Goal: Task Accomplishment & Management: Manage account settings

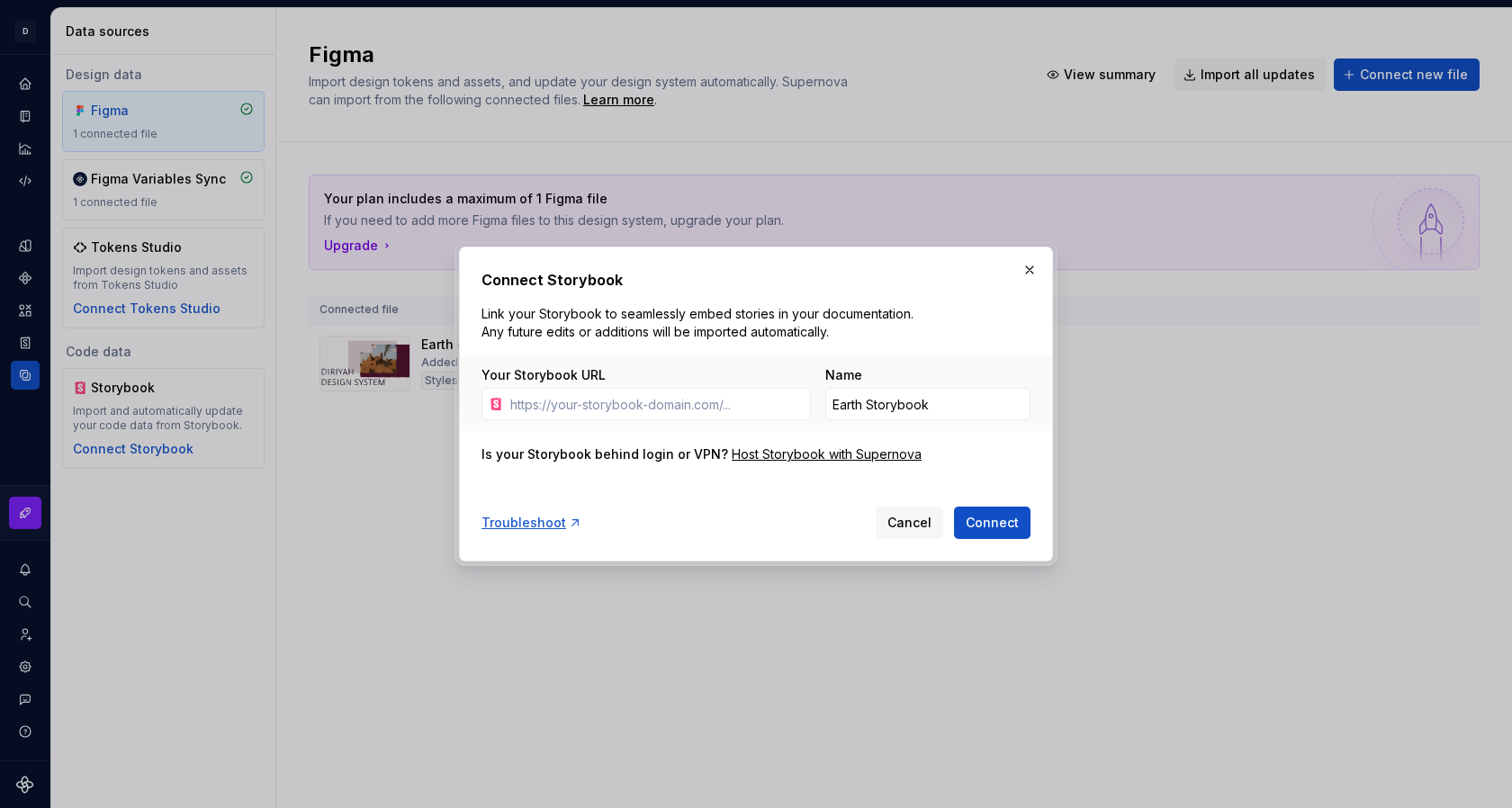
click at [1032, 263] on button "button" at bounding box center [1029, 270] width 25 height 25
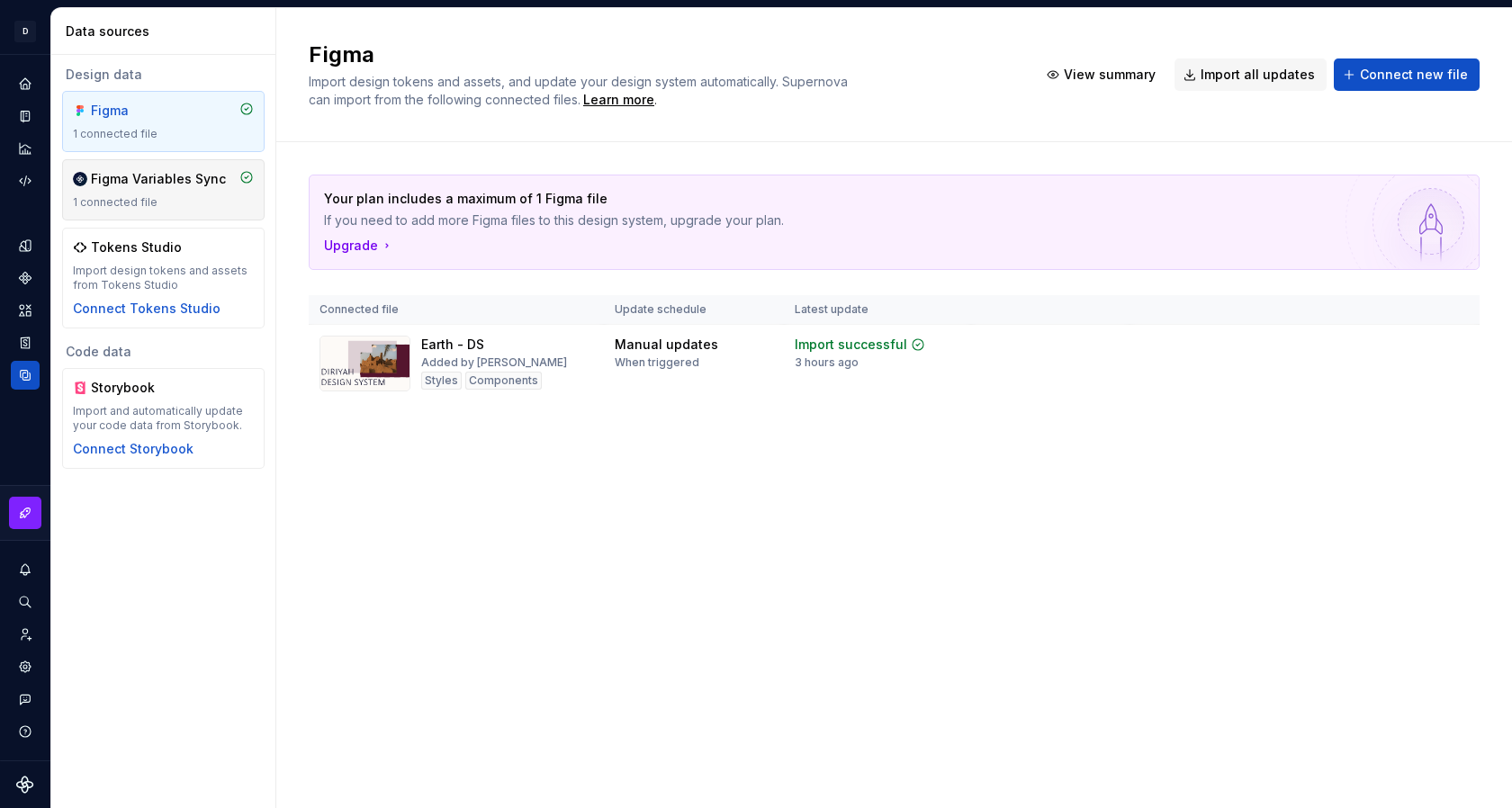
click at [123, 191] on div "Figma Variables Sync 1 connected file" at bounding box center [163, 189] width 181 height 39
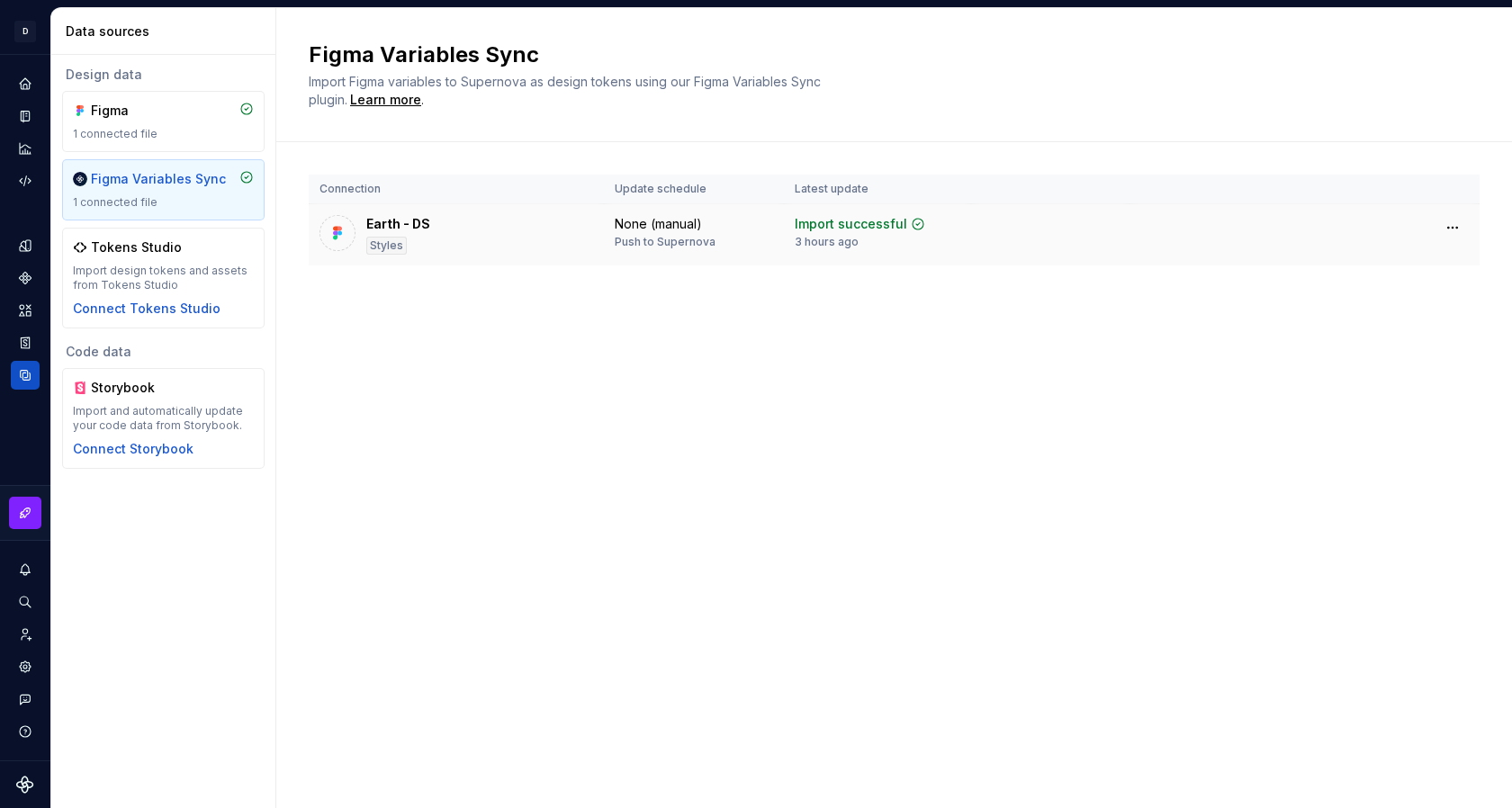
click at [519, 248] on div "Earth - DS Styles" at bounding box center [455, 234] width 274 height 39
click at [1448, 225] on html "D Earth MK Design system data Data sources Design data Figma 1 connected file F…" at bounding box center [756, 404] width 1512 height 808
click at [1249, 232] on html "D Earth MK Design system data Data sources Design data Figma 1 connected file F…" at bounding box center [756, 404] width 1512 height 808
click at [31, 81] on icon "Home" at bounding box center [25, 84] width 16 height 16
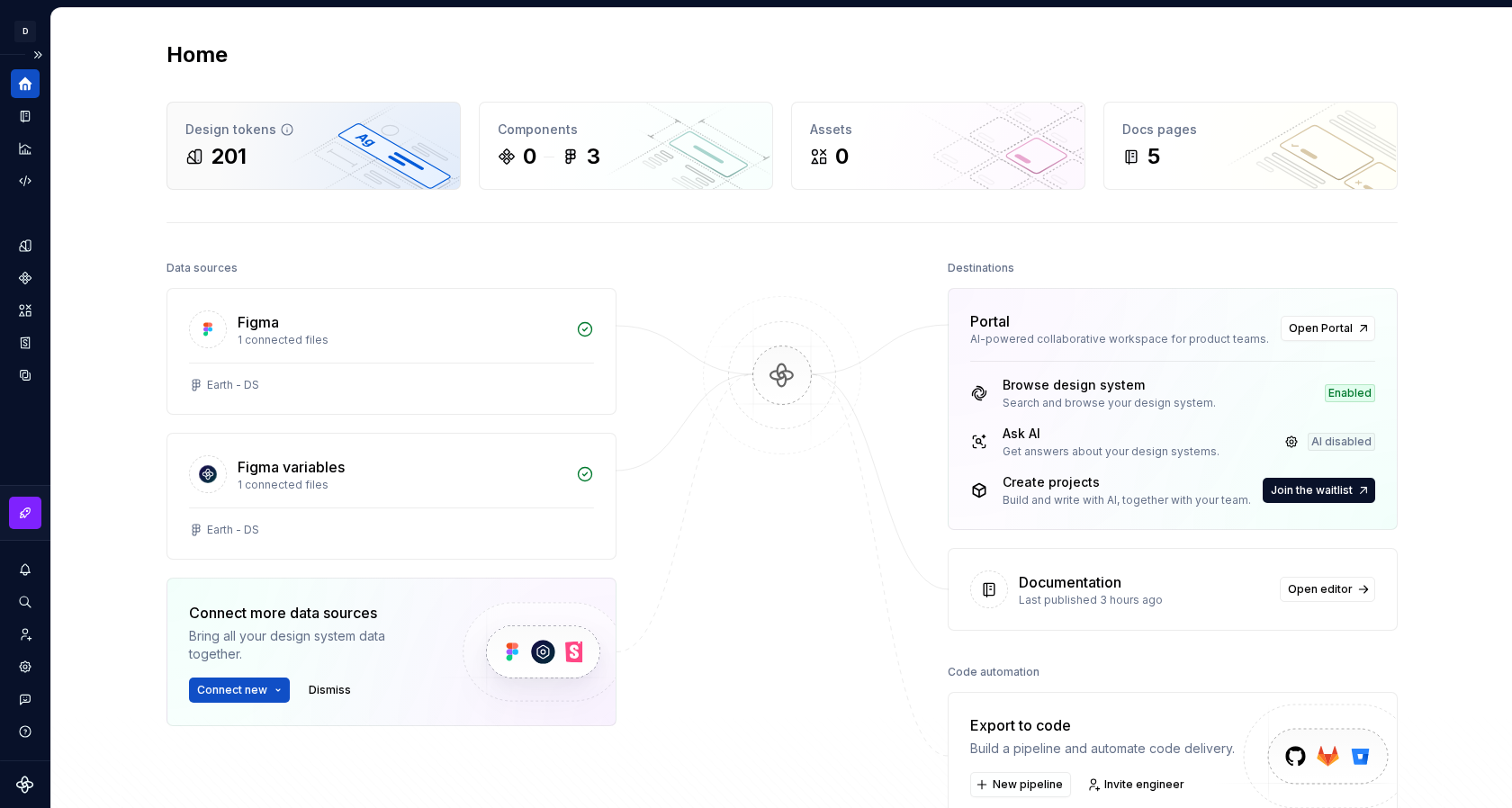
click at [278, 156] on div "201" at bounding box center [313, 157] width 256 height 29
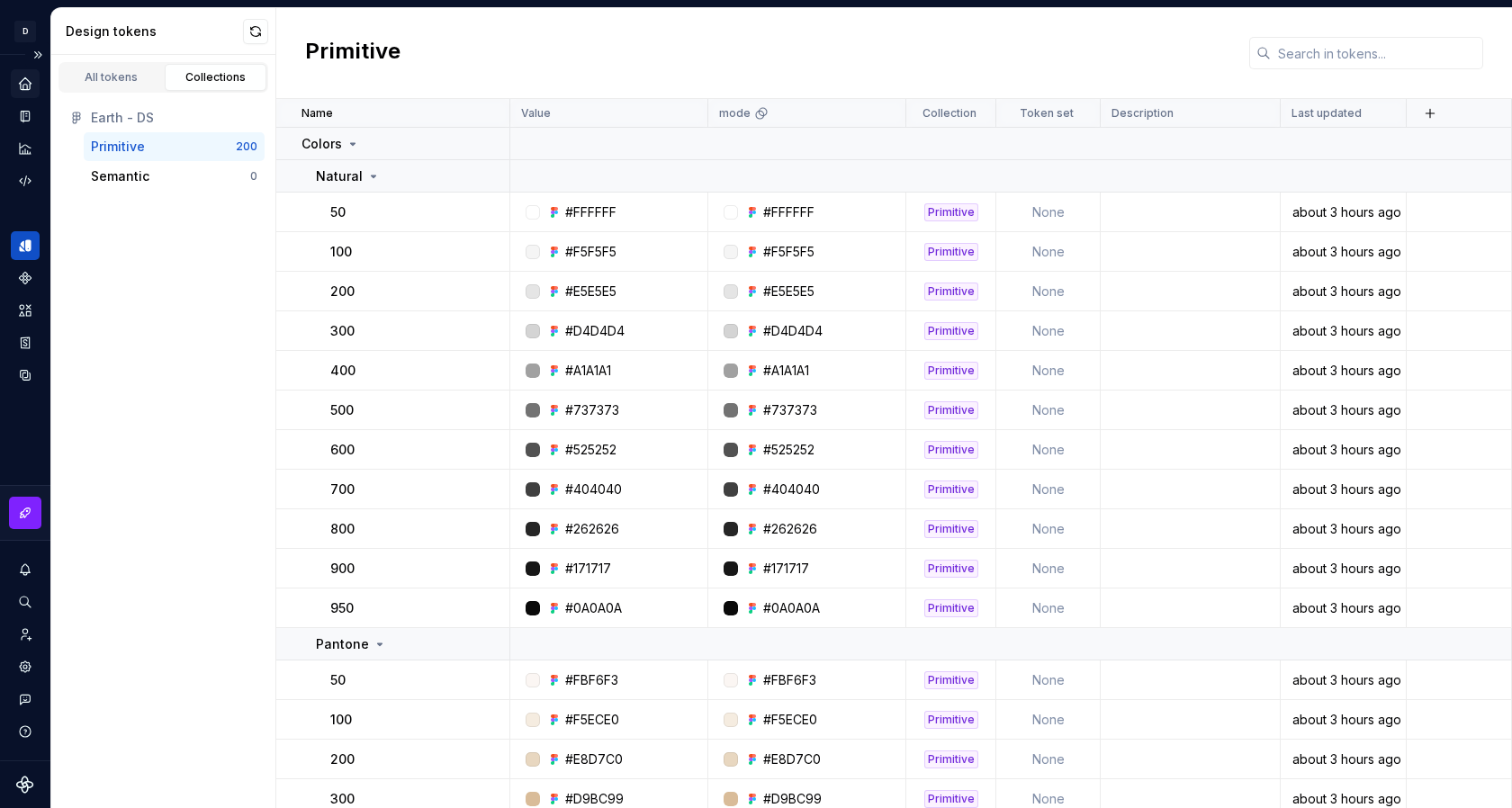
click at [21, 86] on icon "Home" at bounding box center [25, 84] width 12 height 12
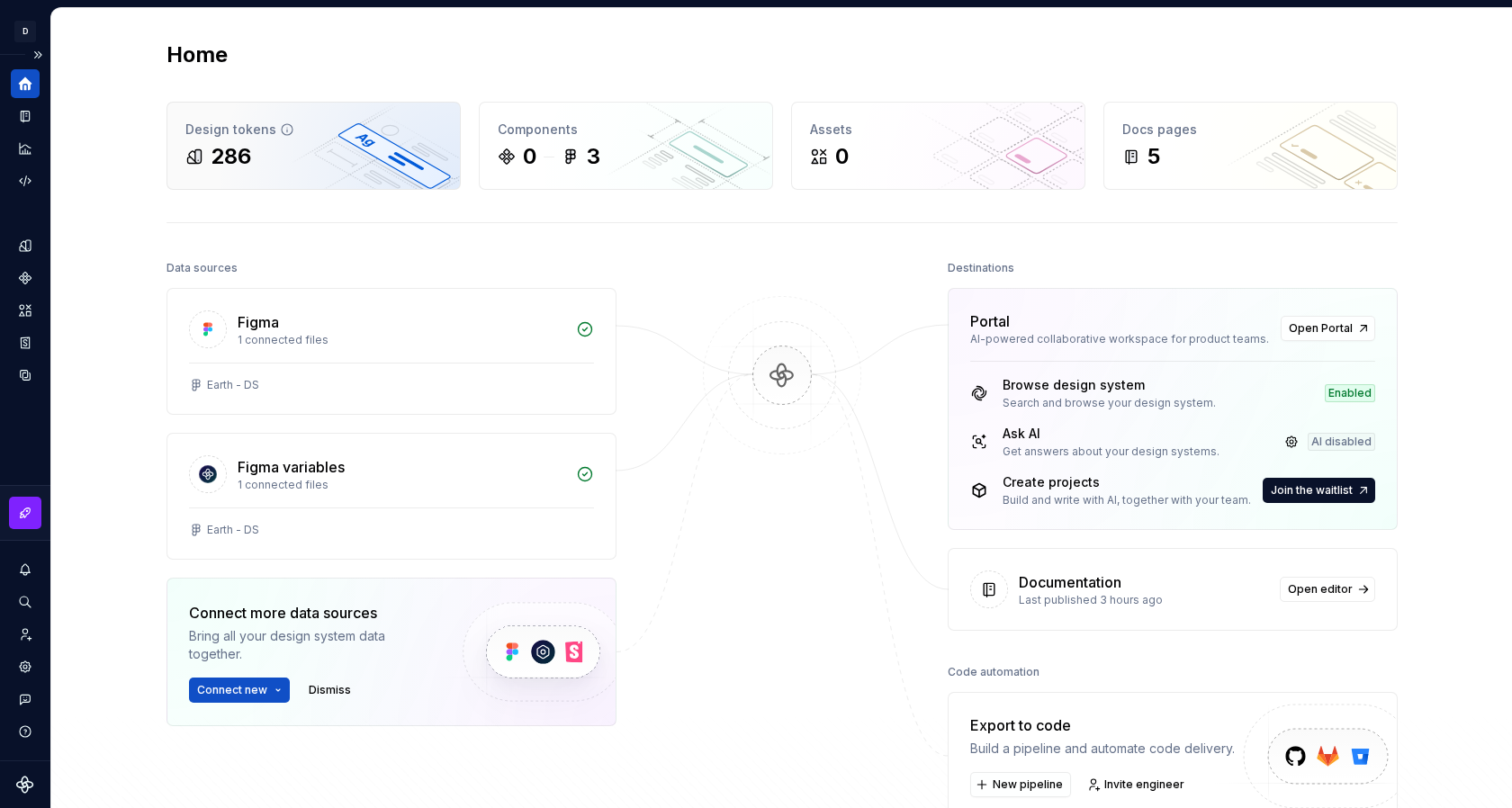
click at [221, 135] on div "Design tokens" at bounding box center [313, 130] width 256 height 18
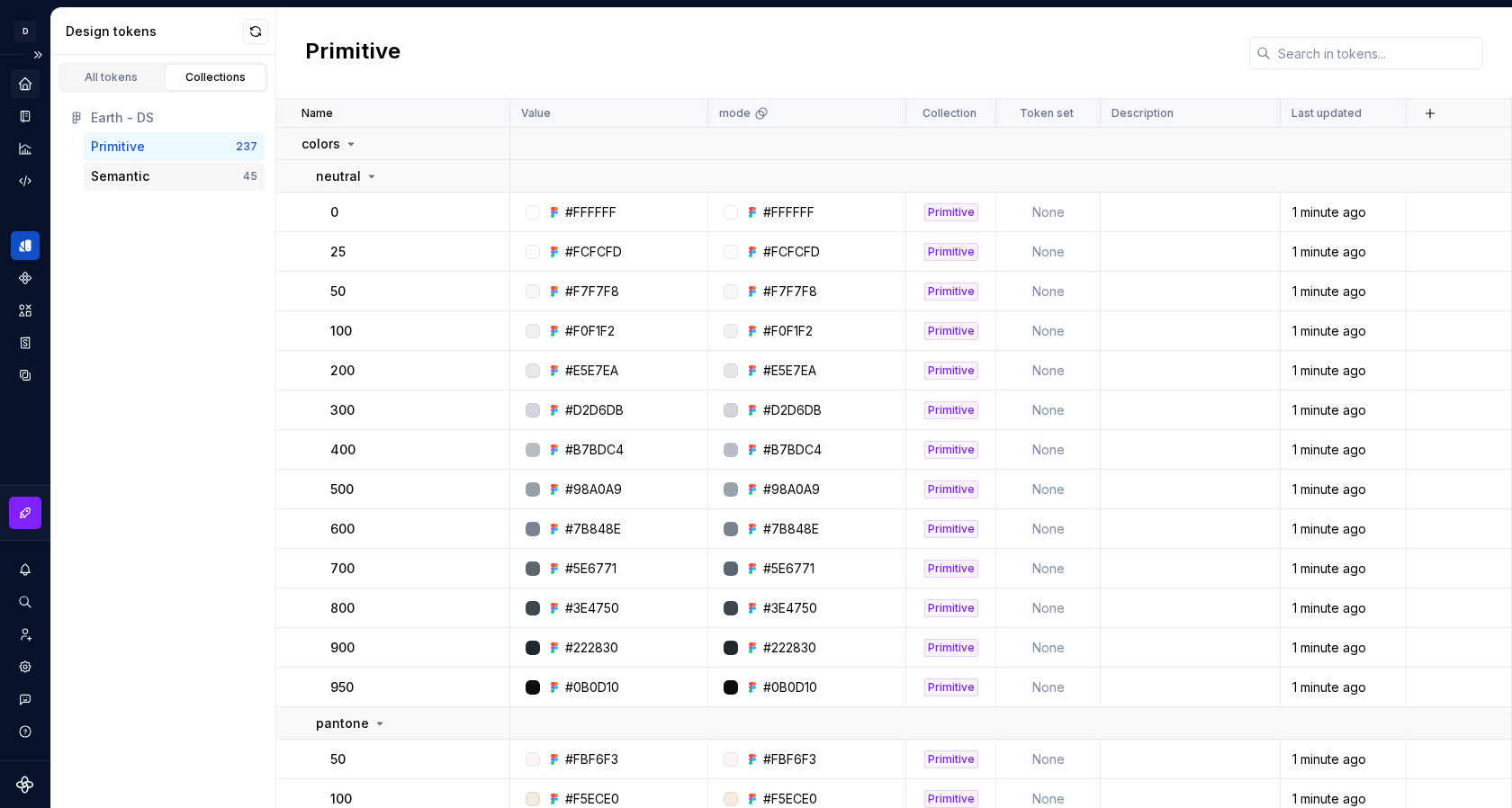
click at [170, 169] on div "Semantic" at bounding box center [167, 176] width 152 height 18
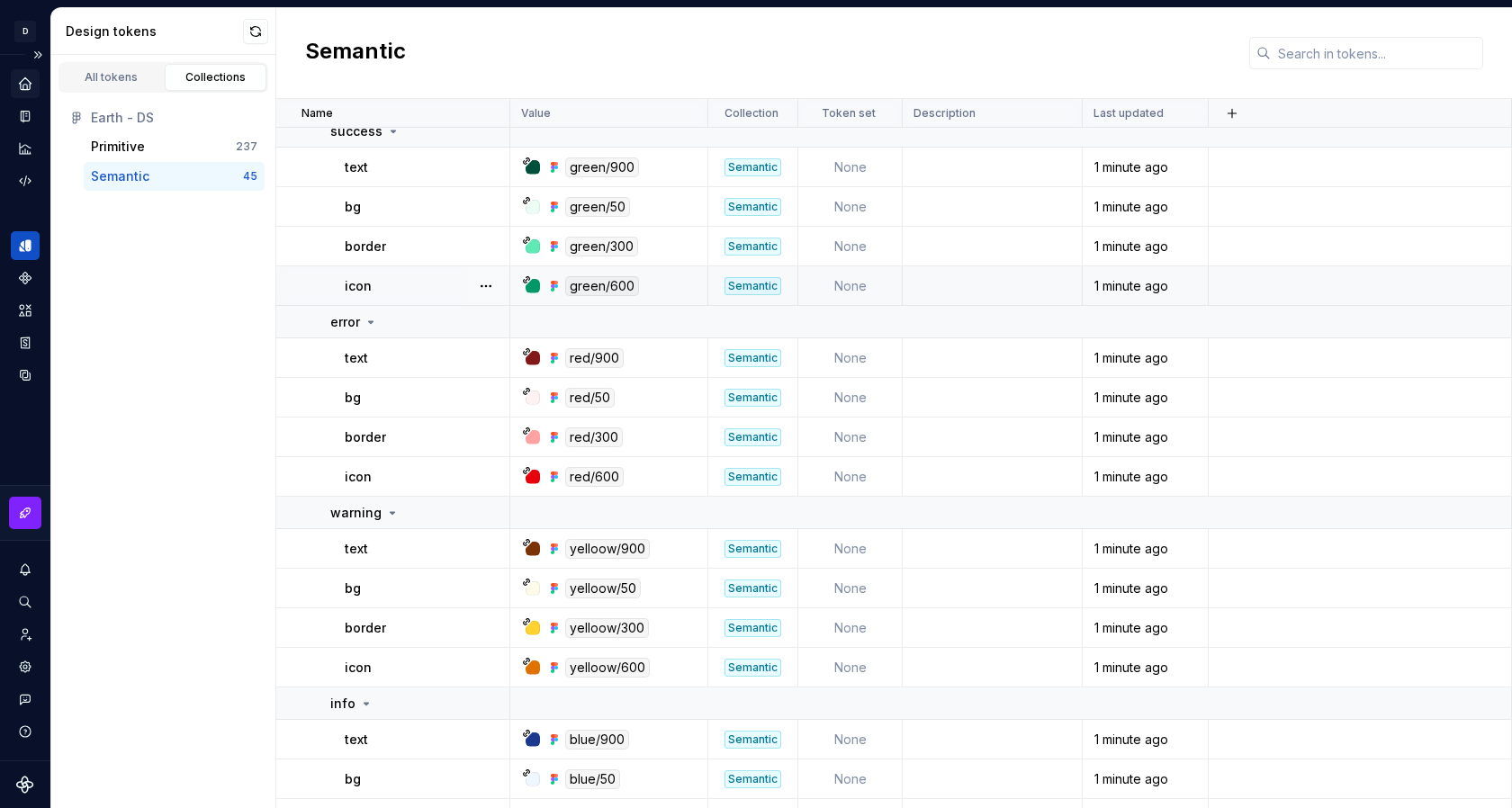
scroll to position [1555, 0]
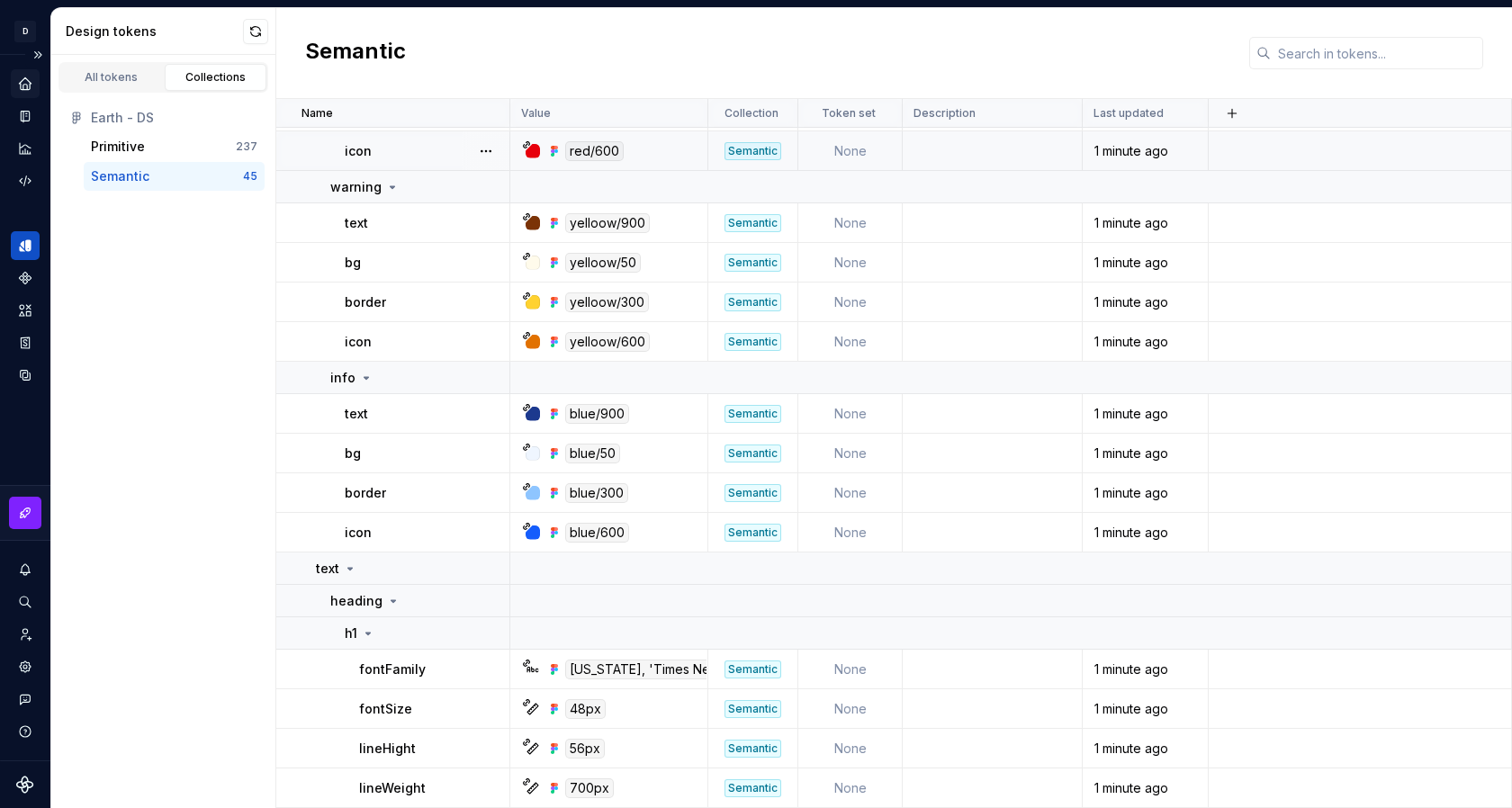
click at [860, 159] on td "None" at bounding box center [850, 151] width 105 height 39
click at [852, 151] on td "None" at bounding box center [850, 151] width 105 height 39
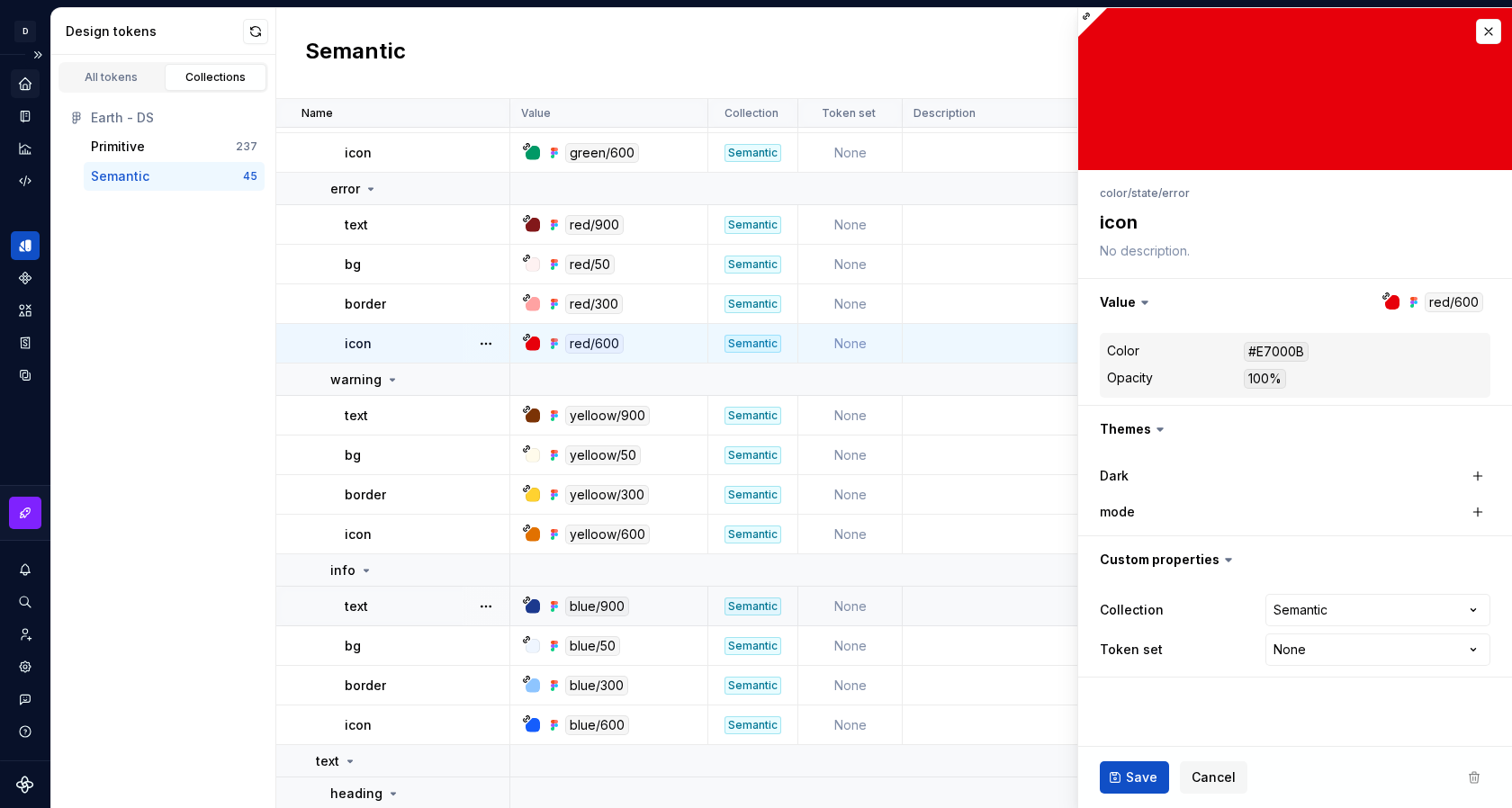
type textarea "*"
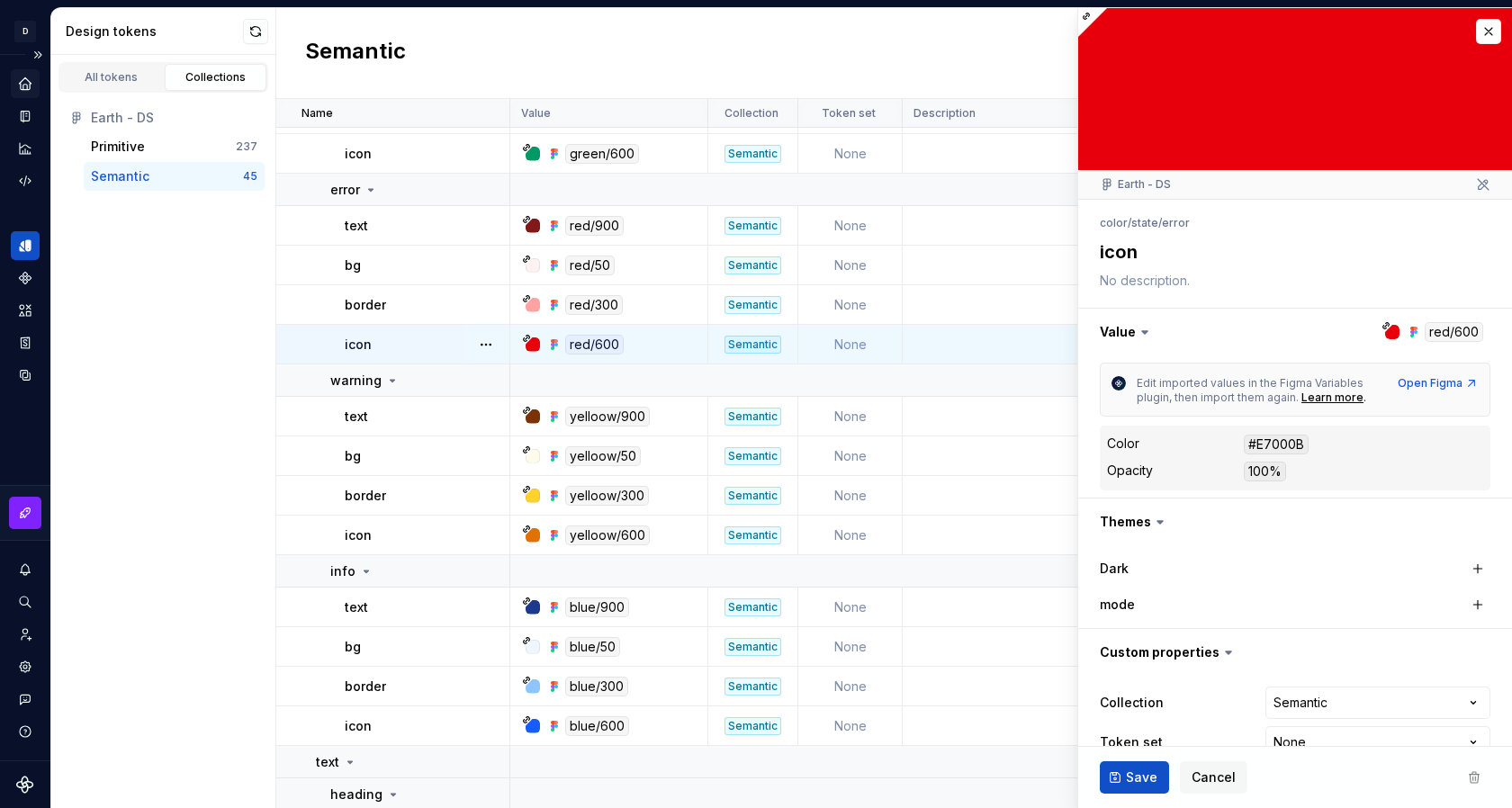
scroll to position [36, 0]
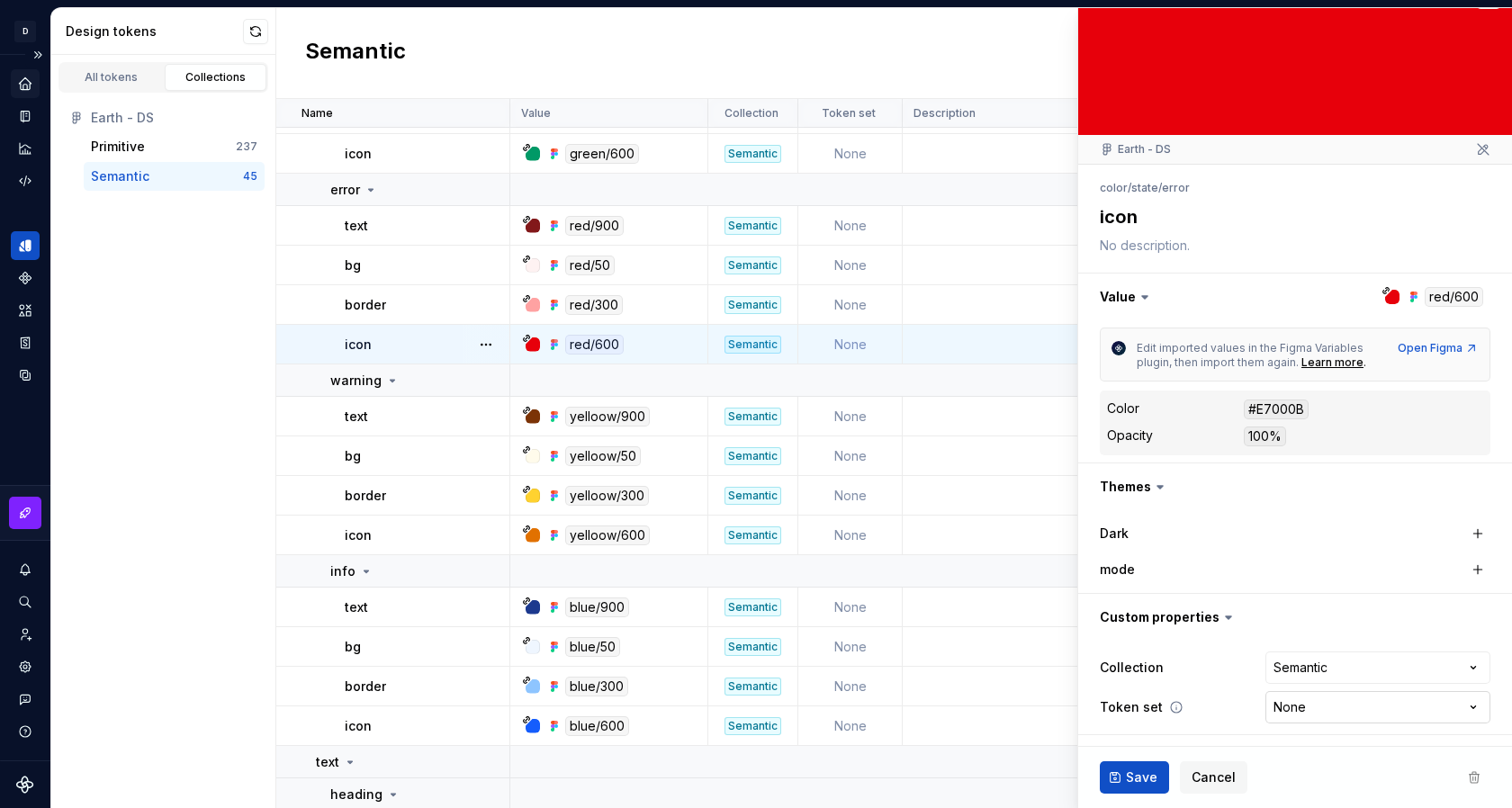
click at [1313, 703] on html "D Earth MK Design system data Design tokens All tokens Collections Earth - DS P…" at bounding box center [756, 404] width 1512 height 808
select select "**********"
type textarea "*"
click at [1316, 703] on html "D Earth MK Design system data Design tokens All tokens Collections Earth - DS P…" at bounding box center [756, 404] width 1512 height 808
click at [1290, 706] on html "D Earth MK Design system data Design tokens All tokens Collections Earth - DS P…" at bounding box center [756, 404] width 1512 height 808
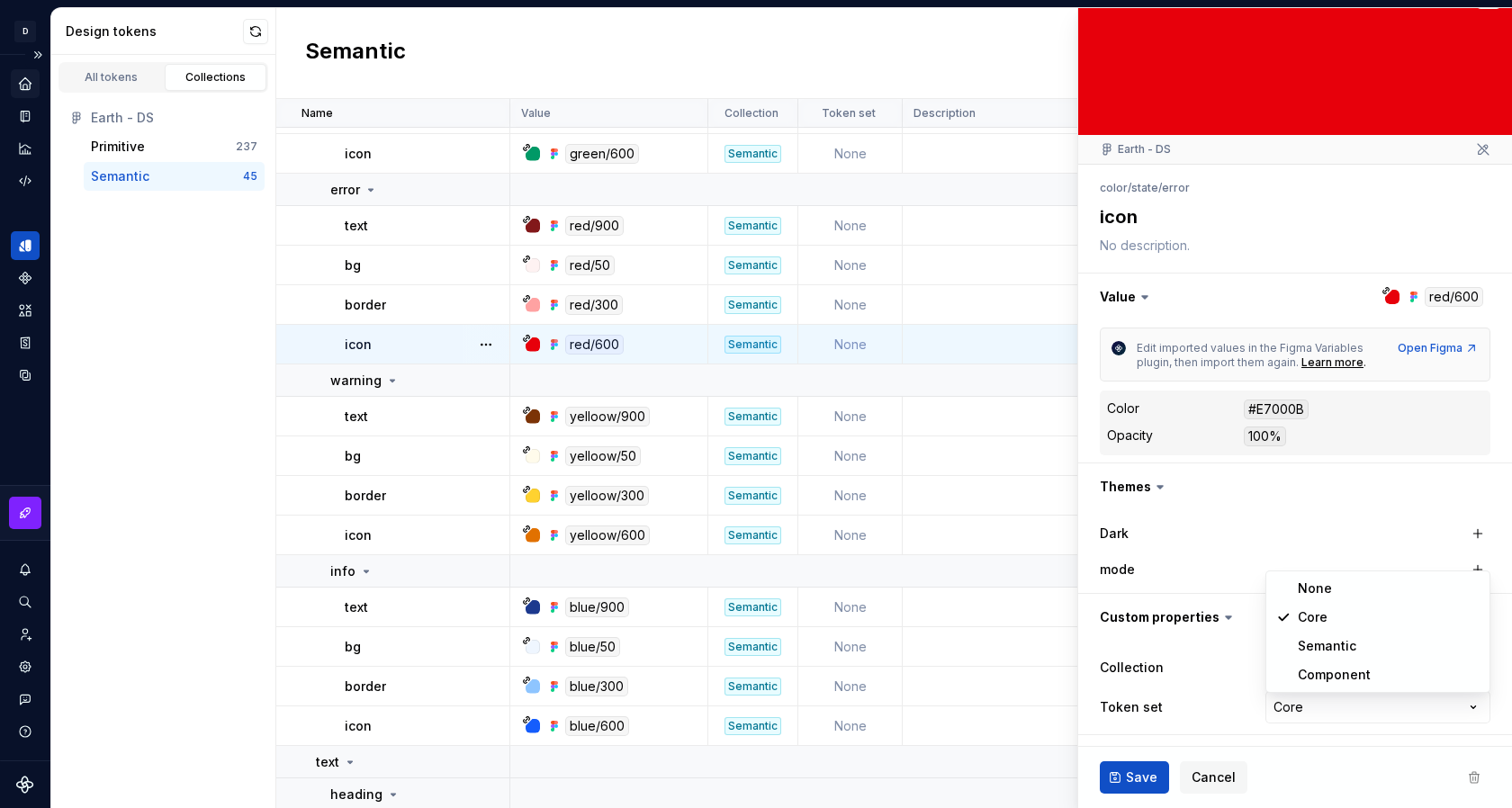
click at [1290, 706] on html "D Earth MK Design system data Design tokens All tokens Collections Earth - DS P…" at bounding box center [756, 404] width 1512 height 808
select select
type textarea "*"
click at [118, 143] on div "Primitive" at bounding box center [118, 146] width 54 height 18
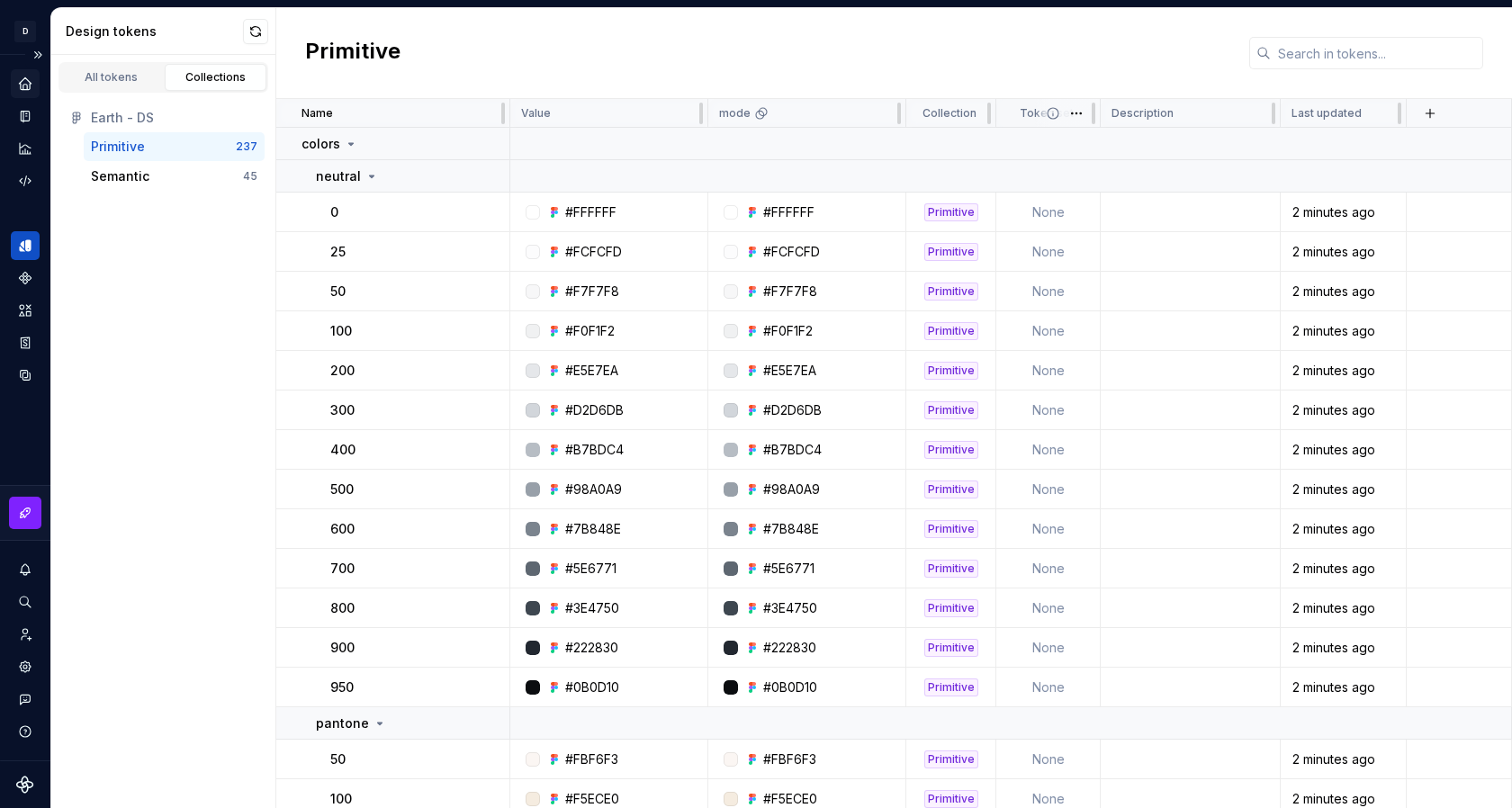
click at [1044, 107] on span at bounding box center [1066, 112] width 64 height 28
click at [1076, 111] on html "D Earth MK Design system data Design tokens All tokens Collections Earth - DS P…" at bounding box center [756, 404] width 1512 height 808
click at [1114, 151] on span "Edit property" at bounding box center [1156, 148] width 117 height 18
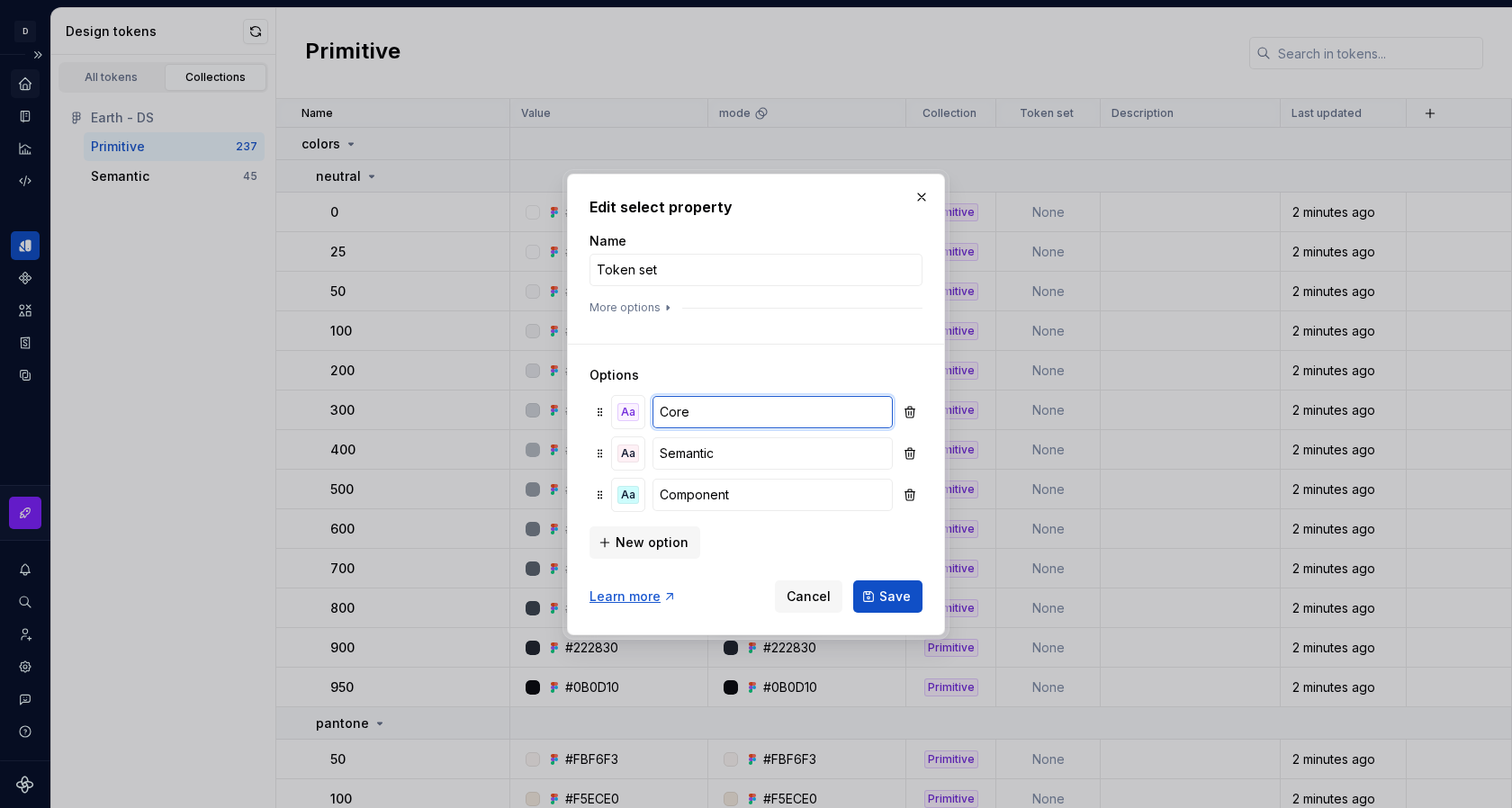
click at [714, 411] on input "Core" at bounding box center [772, 412] width 240 height 33
type input "Primitive"
click at [746, 448] on input "Semantic" at bounding box center [772, 453] width 240 height 33
click at [629, 547] on span "New option" at bounding box center [652, 542] width 73 height 18
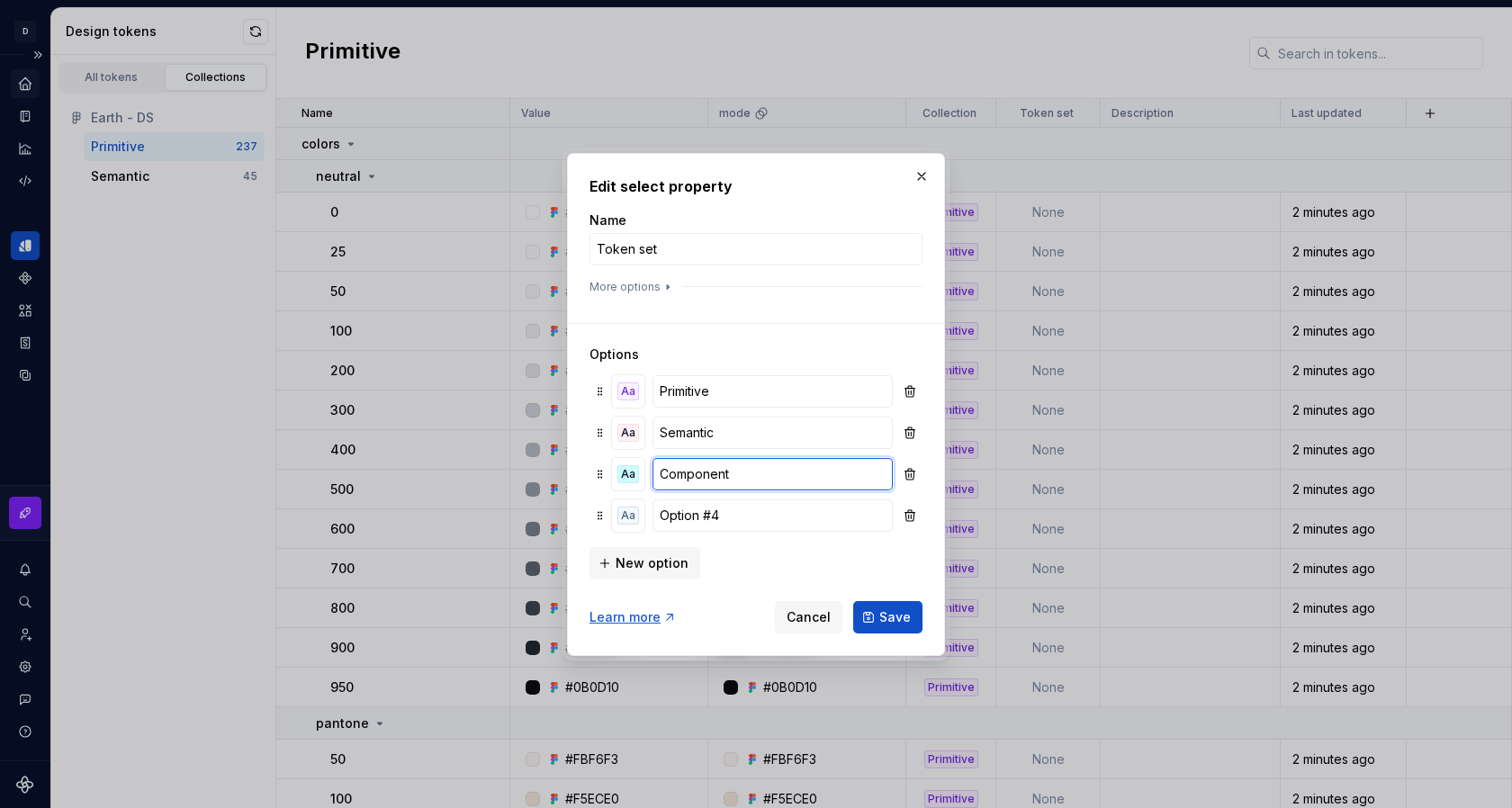
click at [720, 473] on input "Component" at bounding box center [772, 475] width 240 height 33
type input "Brand"
click at [742, 518] on input "Option #4" at bounding box center [772, 516] width 240 height 33
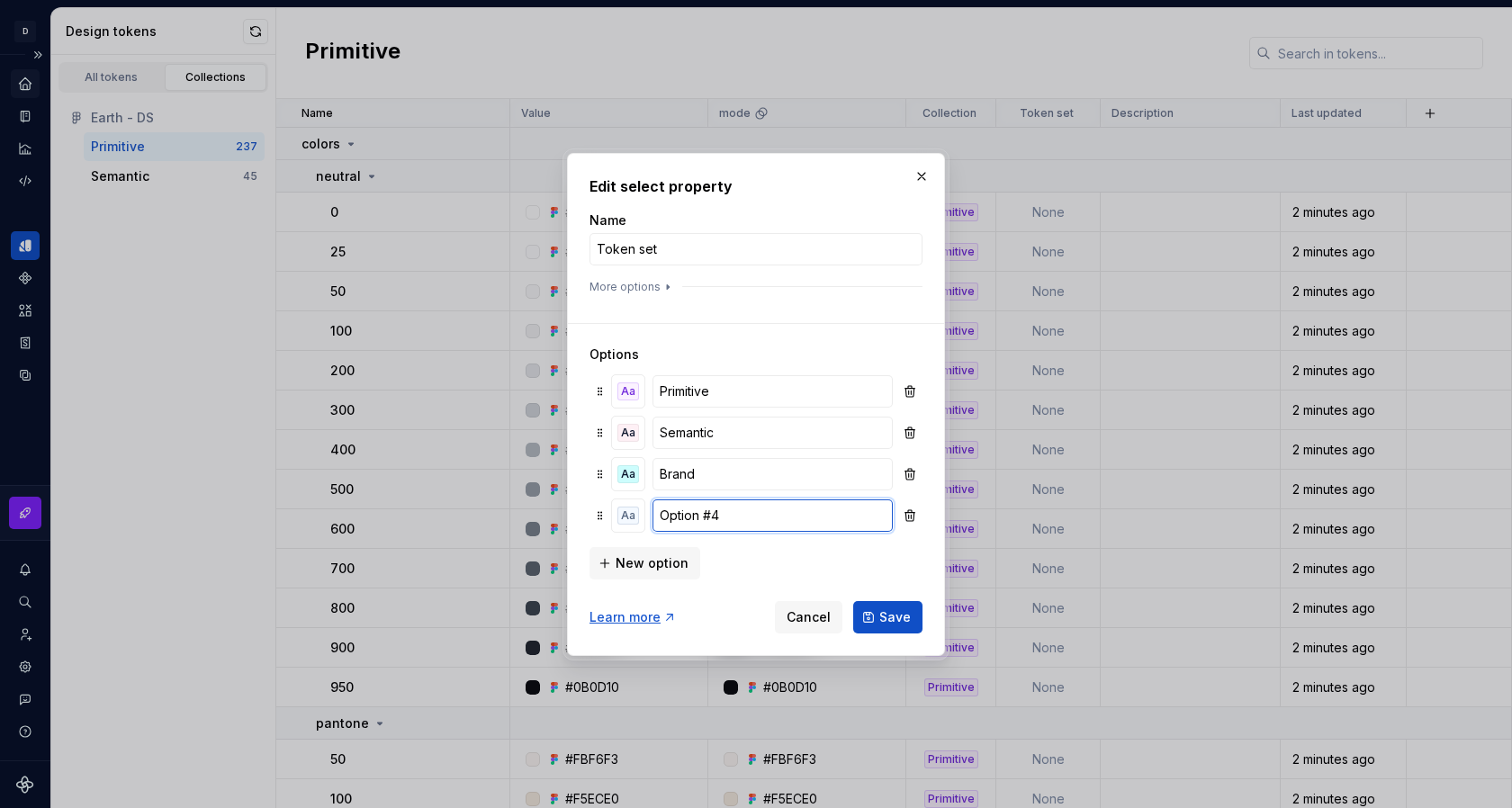
click at [742, 518] on input "Option #4" at bounding box center [772, 516] width 240 height 33
drag, startPoint x: 665, startPoint y: 516, endPoint x: 654, endPoint y: 516, distance: 11.0
click at [774, 517] on input "Session" at bounding box center [772, 516] width 240 height 33
type input "Sessional"
click at [657, 566] on span "New option" at bounding box center [652, 563] width 73 height 18
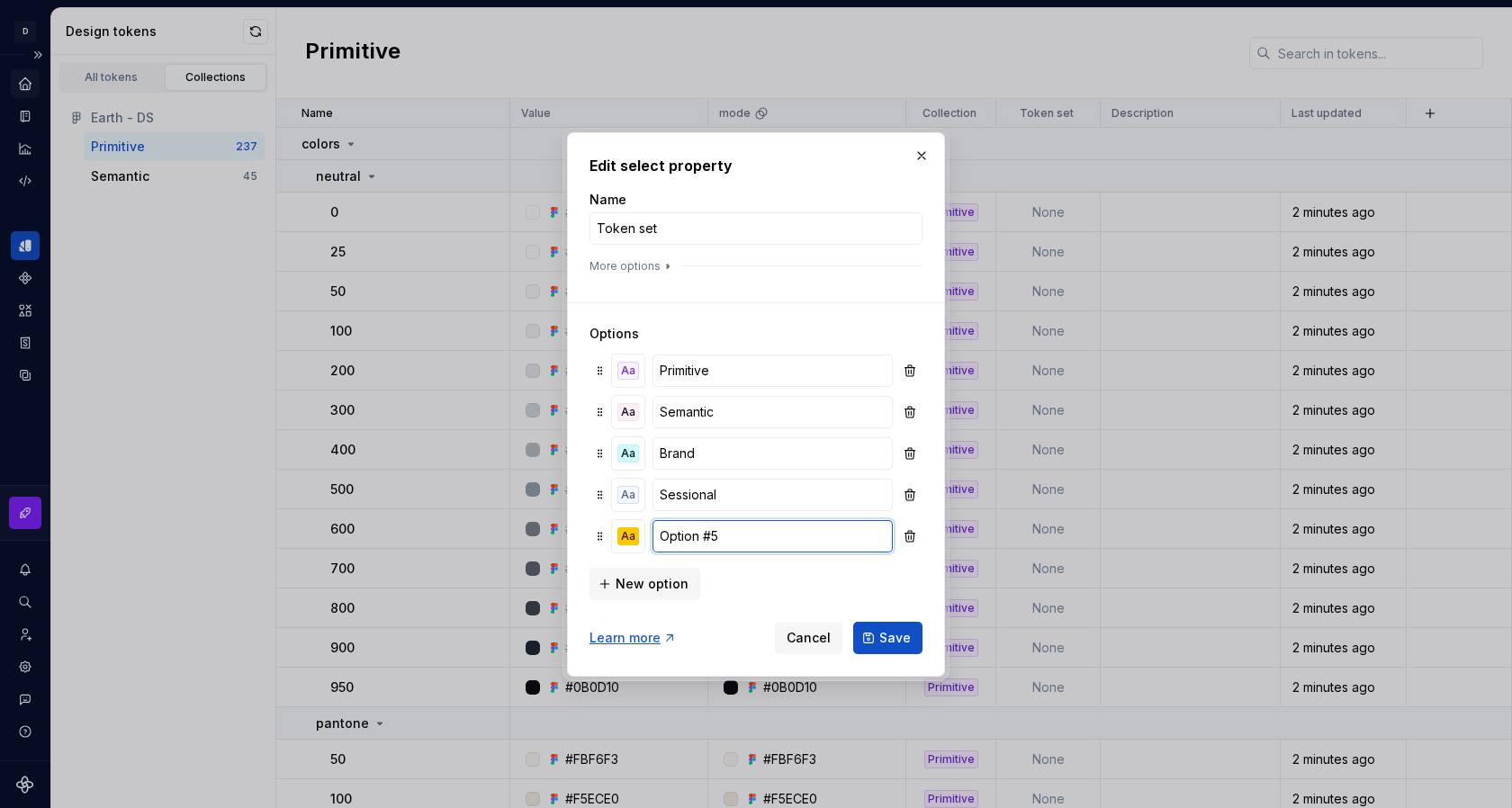
click at [745, 533] on input "Option #5" at bounding box center [772, 536] width 240 height 33
type input "a11y"
click at [647, 590] on span "New option" at bounding box center [652, 583] width 73 height 18
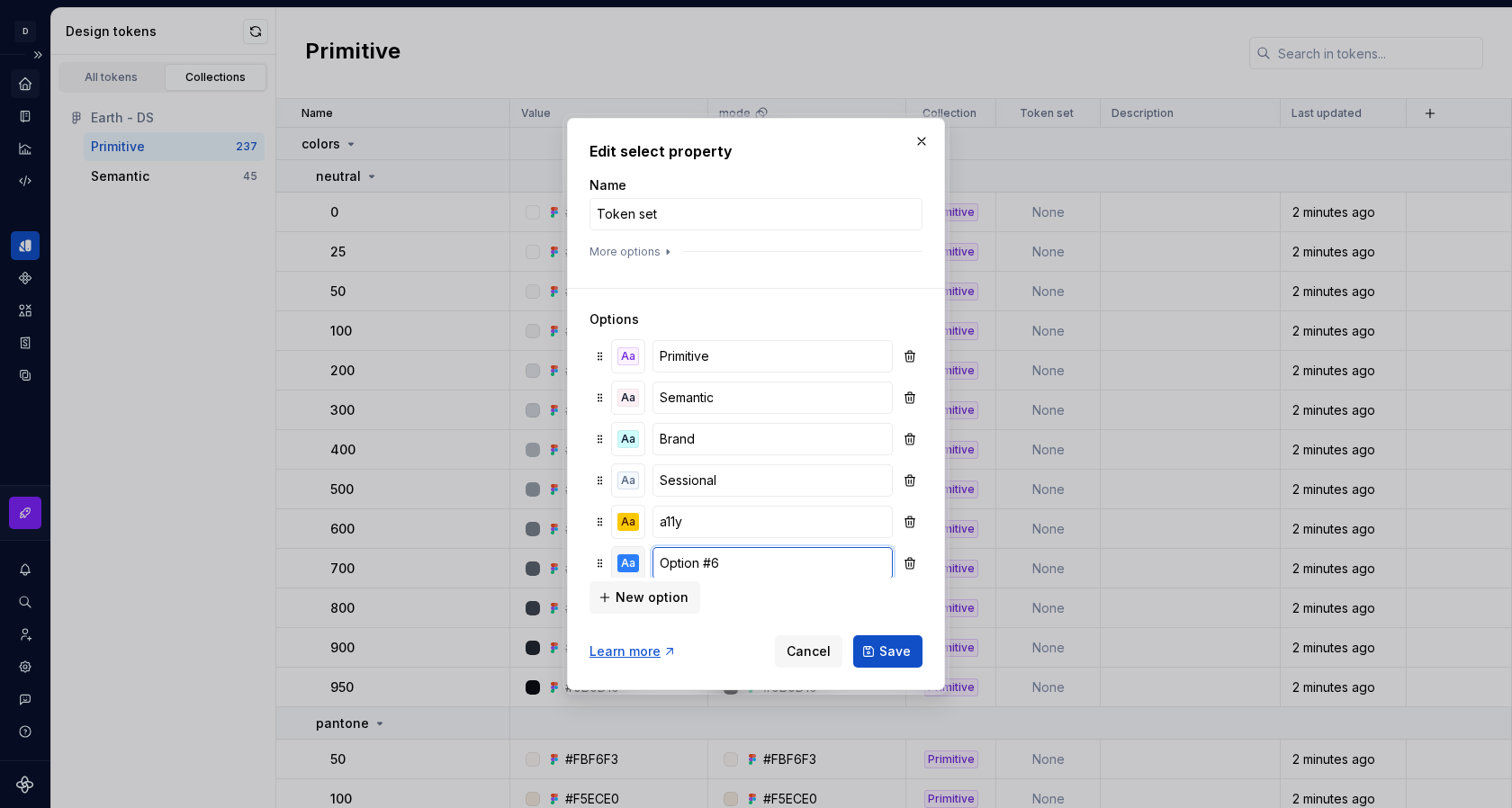
drag, startPoint x: 737, startPoint y: 561, endPoint x: 617, endPoint y: 561, distance: 120.0
click at [670, 566] on input "mode" at bounding box center [772, 563] width 240 height 33
type input "Mode"
click at [891, 651] on span "Save" at bounding box center [894, 651] width 32 height 18
